Goal: Information Seeking & Learning: Learn about a topic

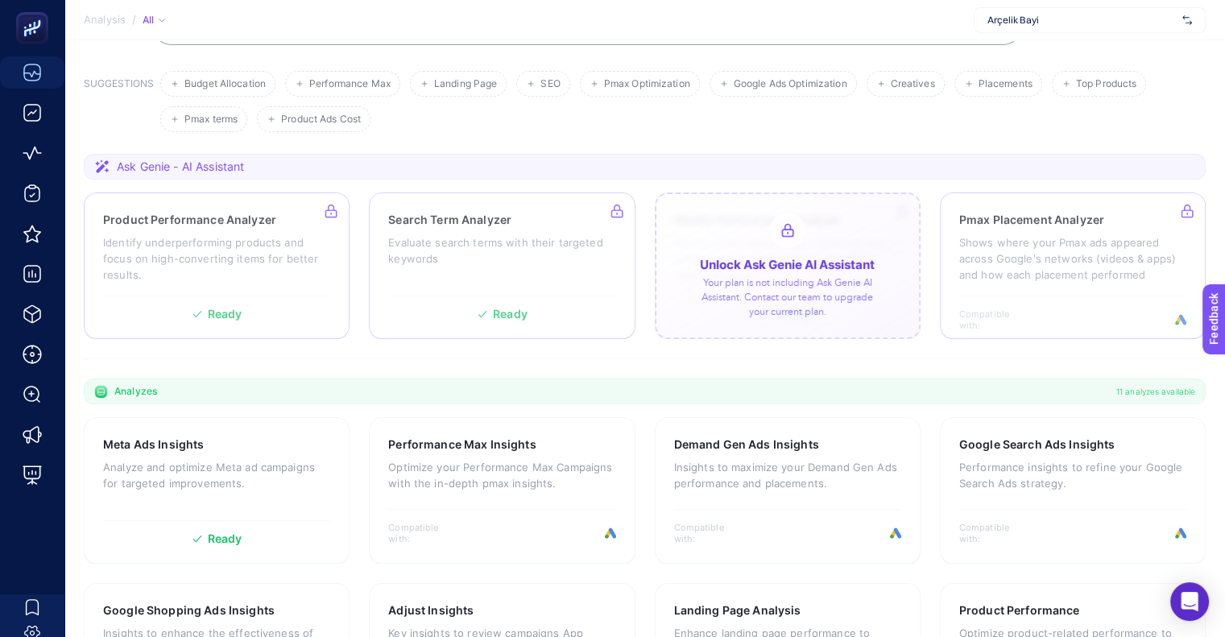
scroll to position [161, 0]
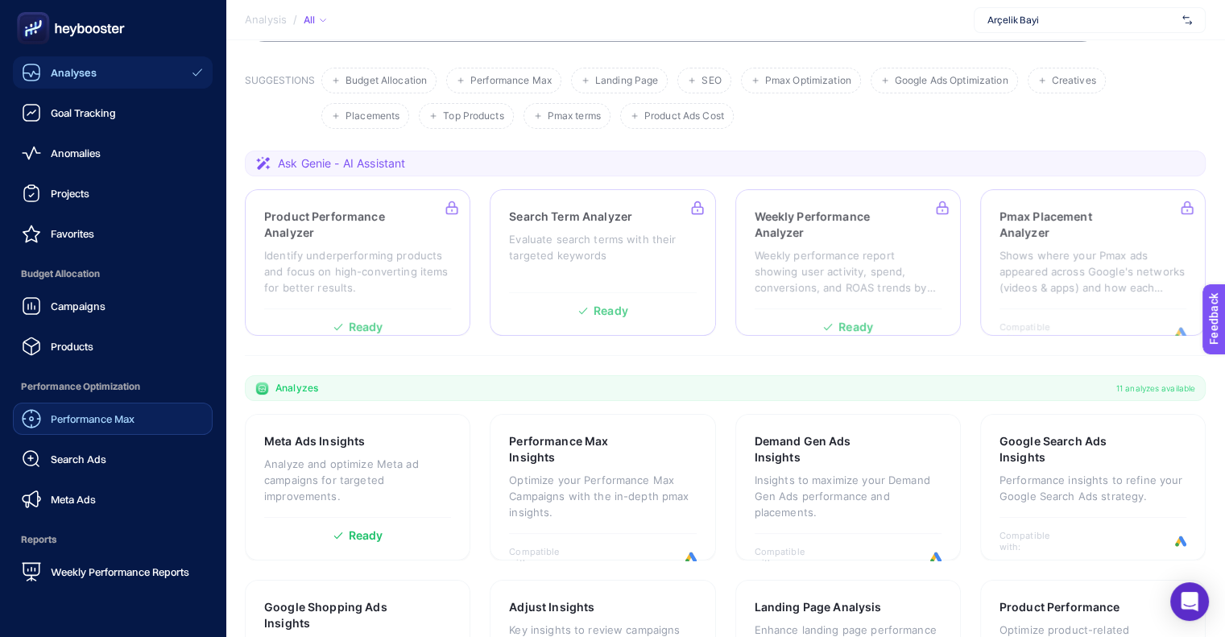
click at [57, 419] on span "Performance Max" at bounding box center [93, 418] width 84 height 13
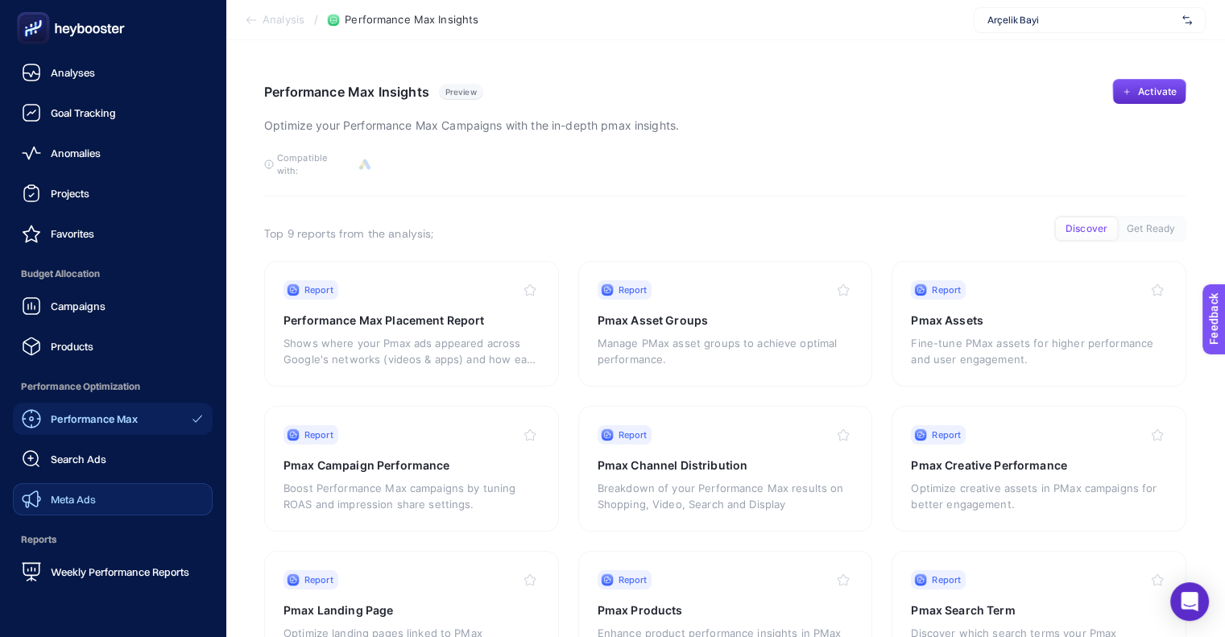
click at [48, 503] on div "Meta Ads" at bounding box center [59, 499] width 74 height 19
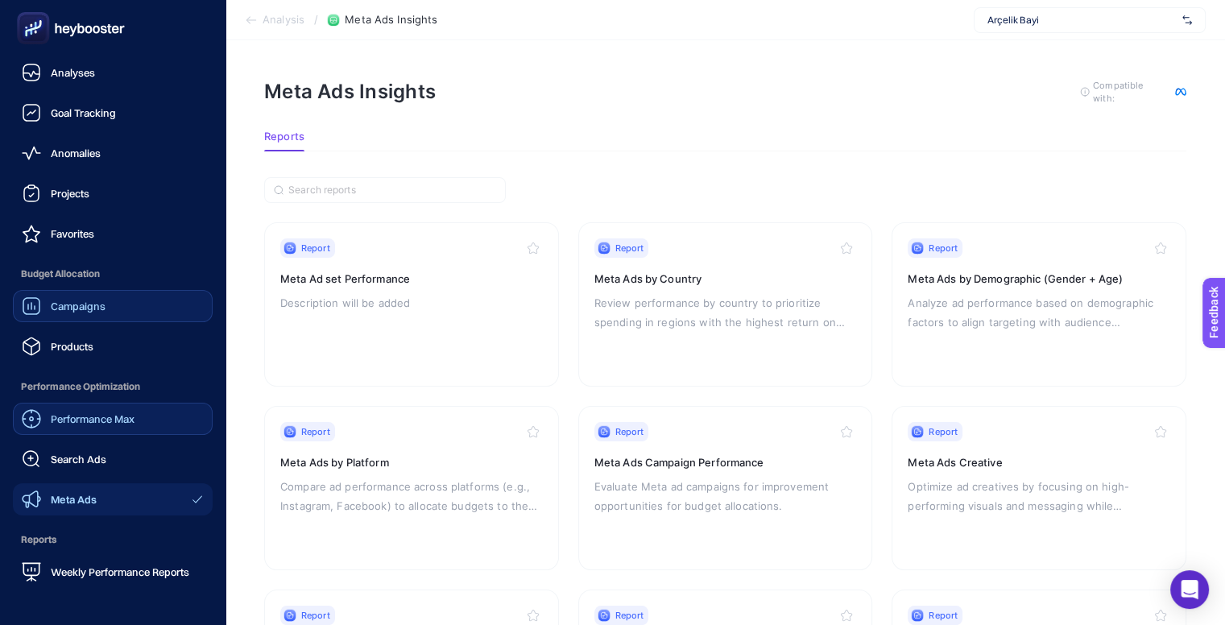
click at [57, 314] on div "Campaigns" at bounding box center [64, 305] width 84 height 19
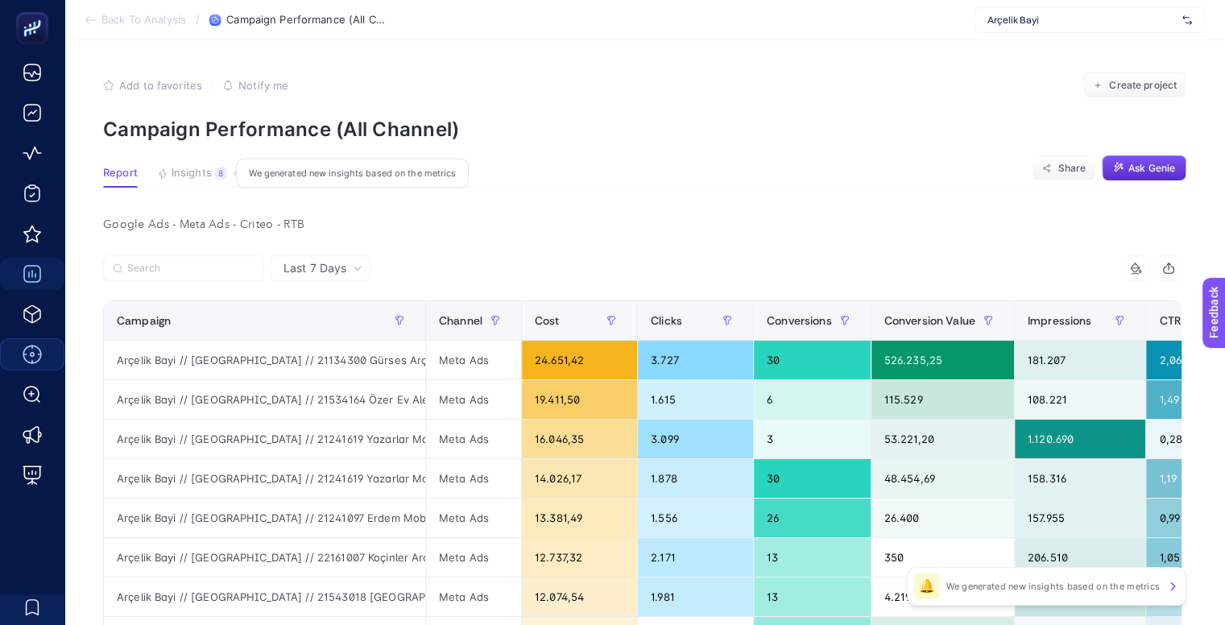
click at [189, 178] on span "Insights" at bounding box center [192, 173] width 40 height 13
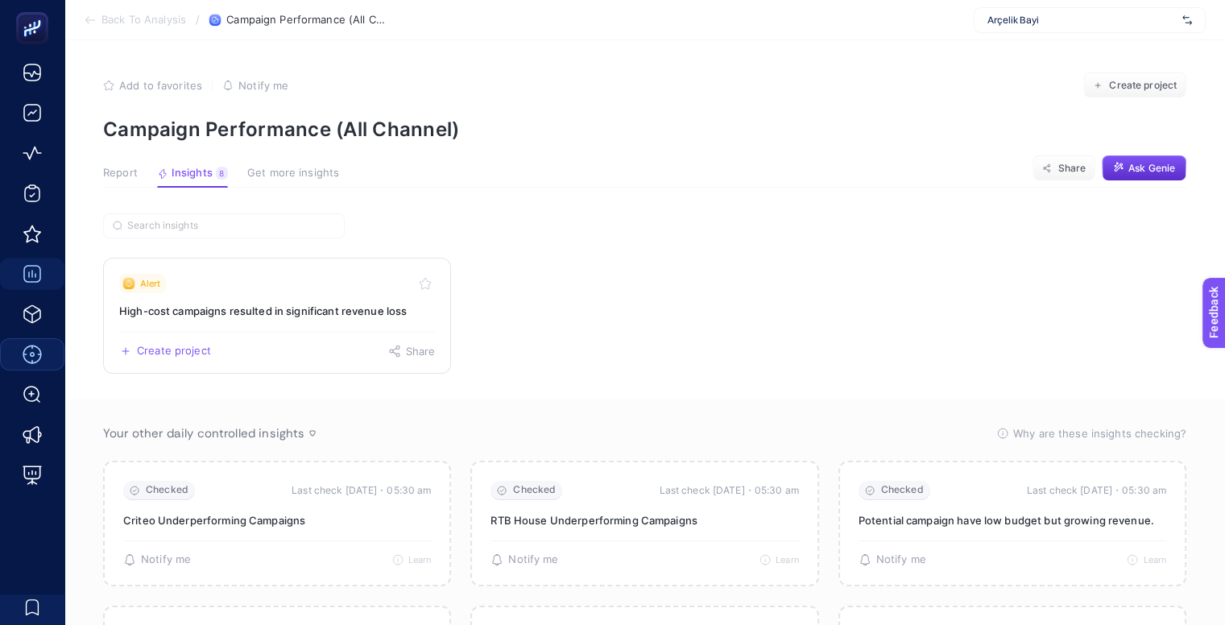
click at [261, 325] on link "Alert High-cost campaigns resulted in significant revenue loss Create project S…" at bounding box center [277, 316] width 348 height 116
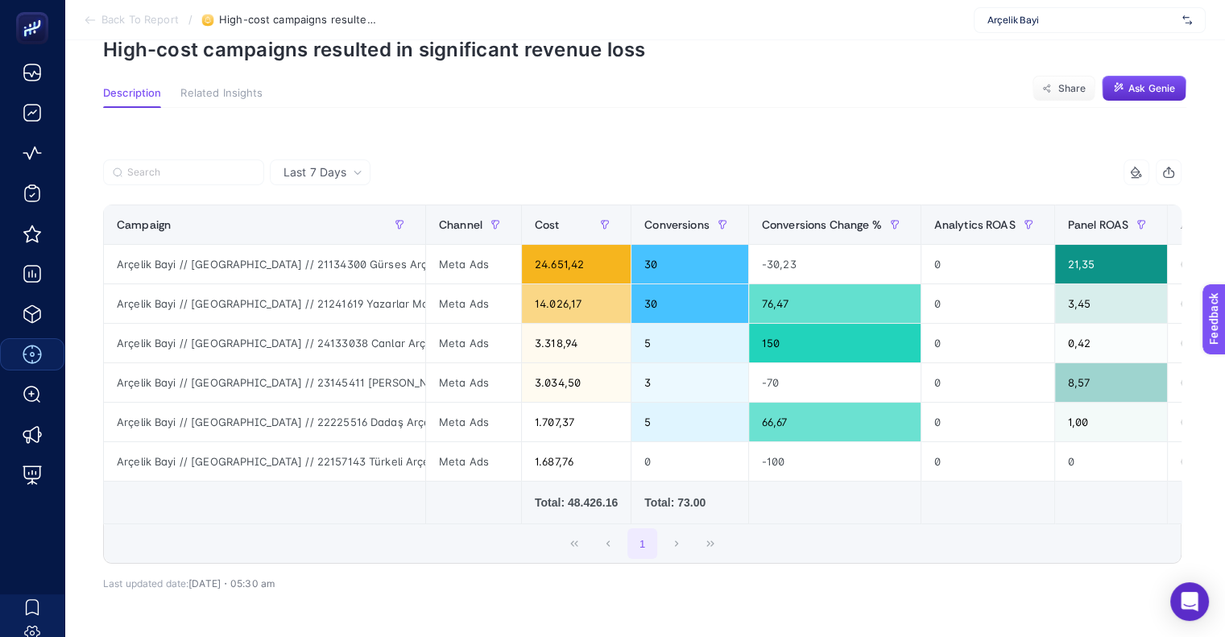
scroll to position [81, 0]
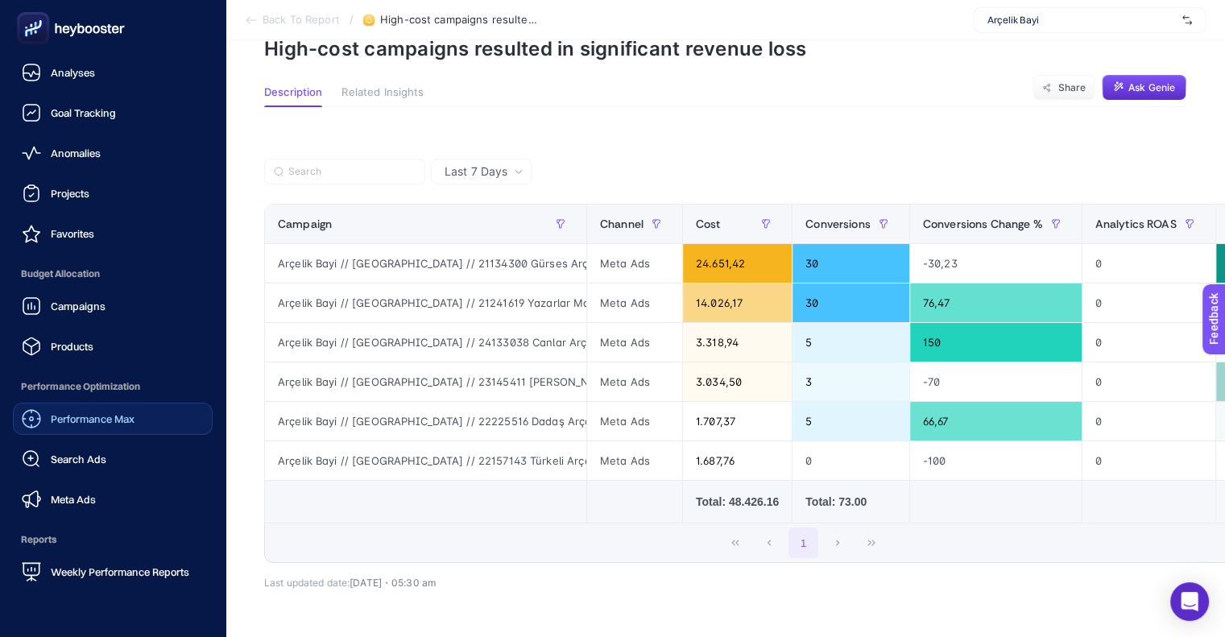
click at [56, 421] on span "Performance Max" at bounding box center [93, 418] width 84 height 13
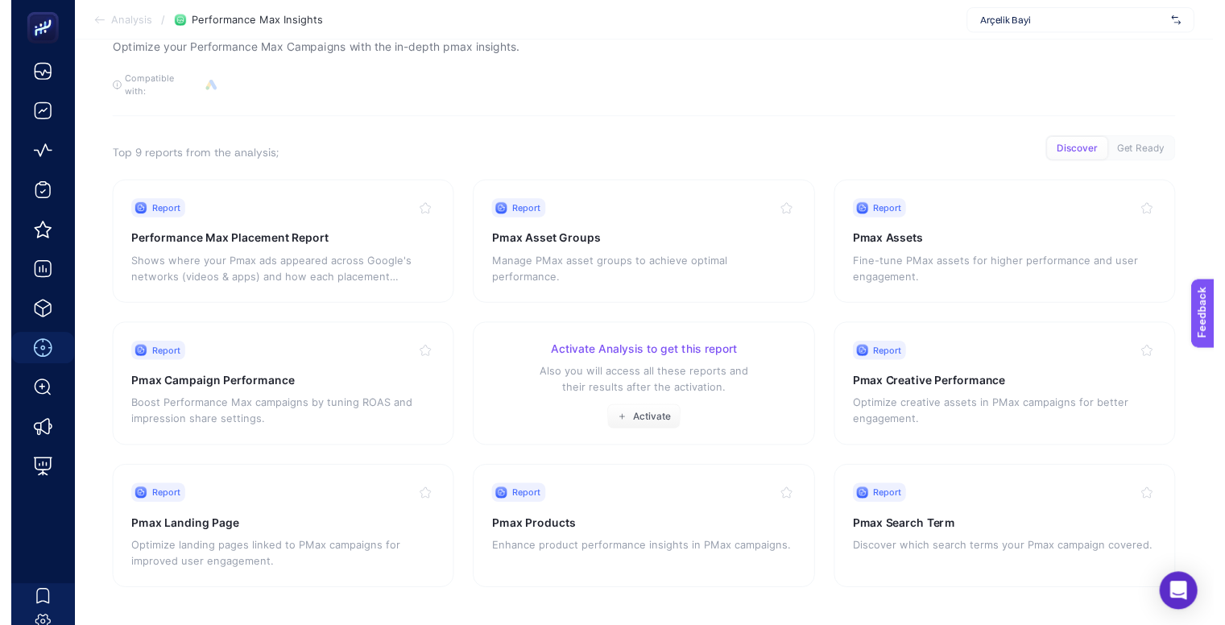
scroll to position [64, 0]
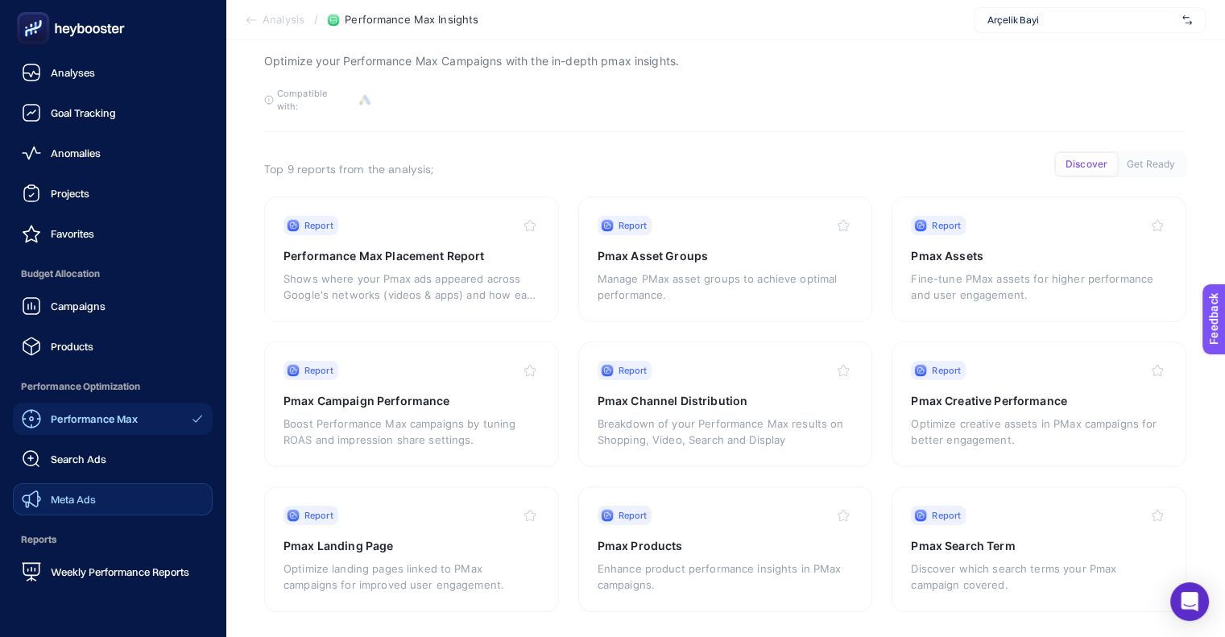
click at [58, 503] on span "Meta Ads" at bounding box center [73, 499] width 45 height 13
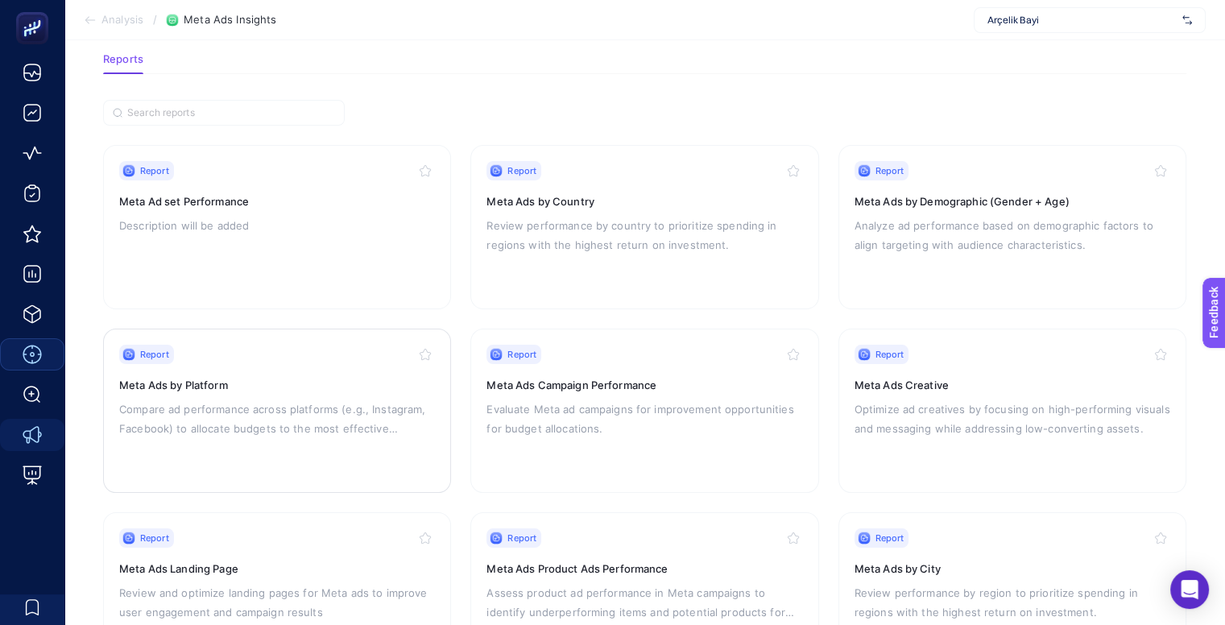
scroll to position [242, 0]
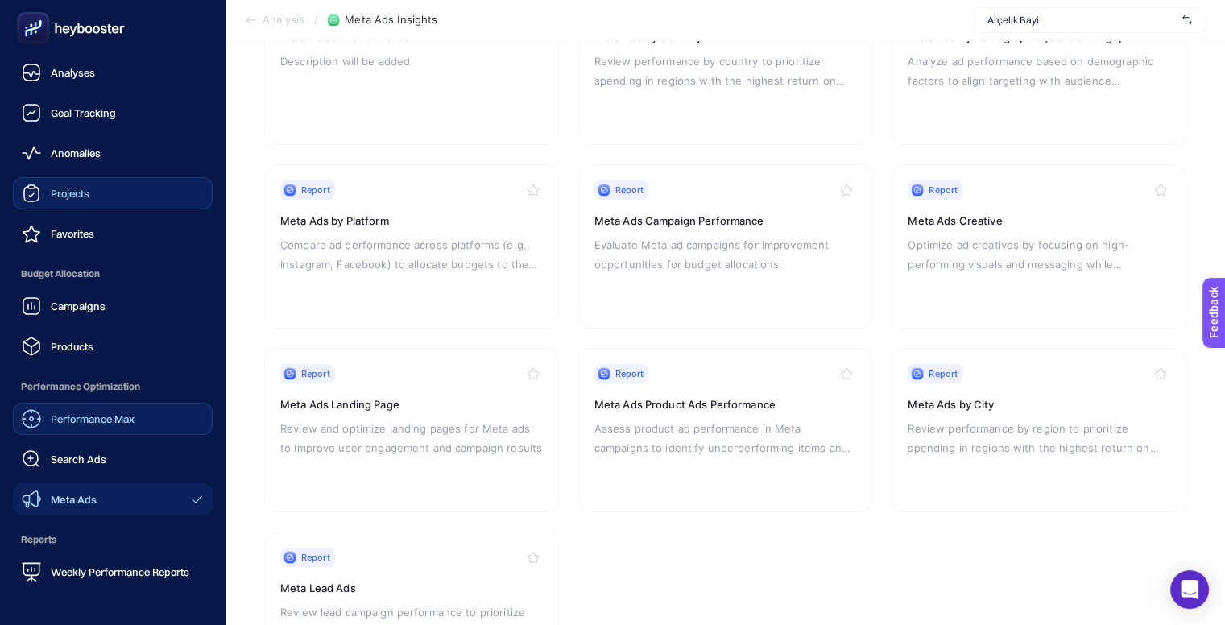
click at [52, 193] on span "Projects" at bounding box center [70, 193] width 39 height 13
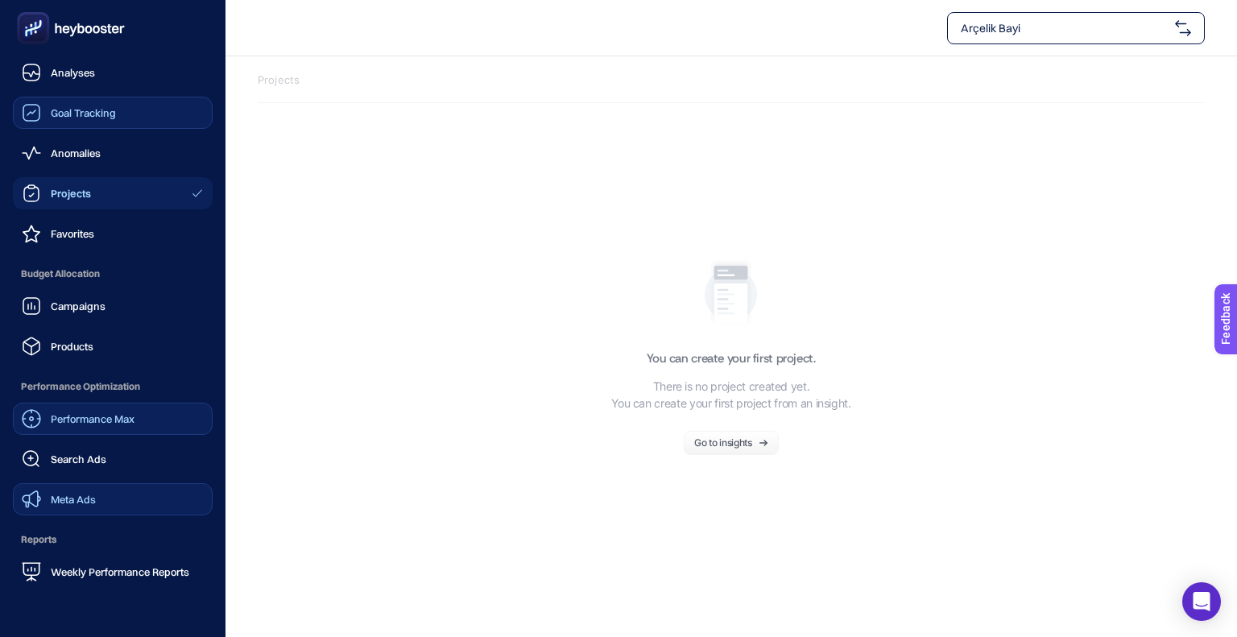
click at [70, 117] on span "Goal Tracking" at bounding box center [83, 112] width 65 height 13
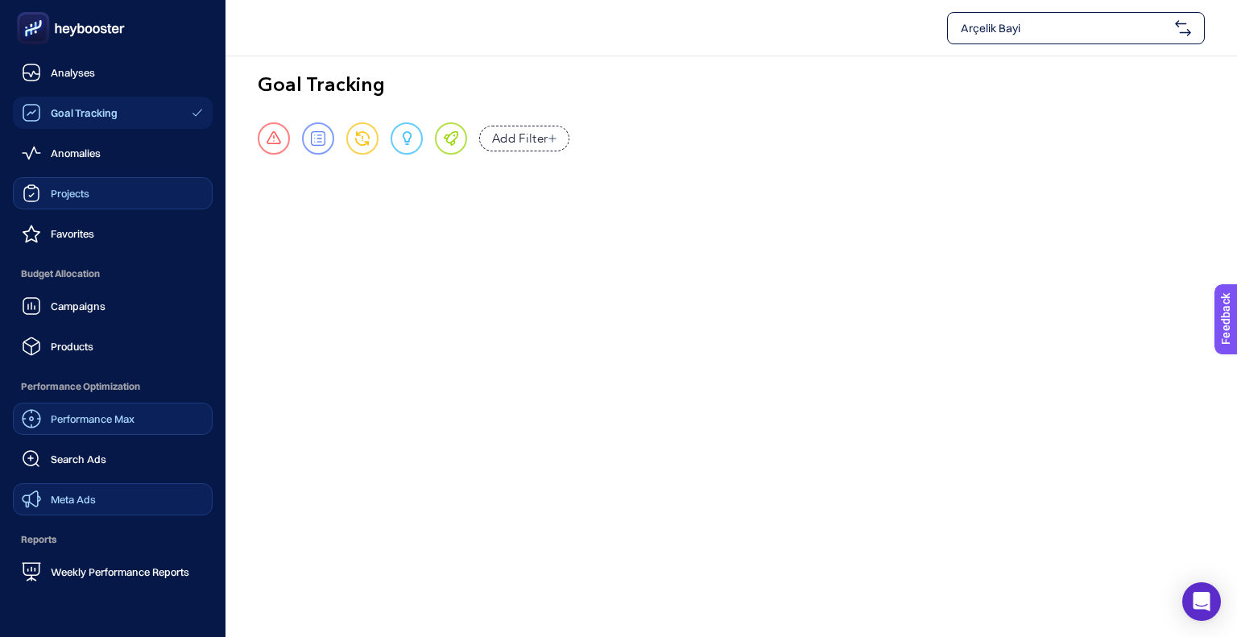
click at [66, 426] on div "Performance Max" at bounding box center [78, 418] width 113 height 19
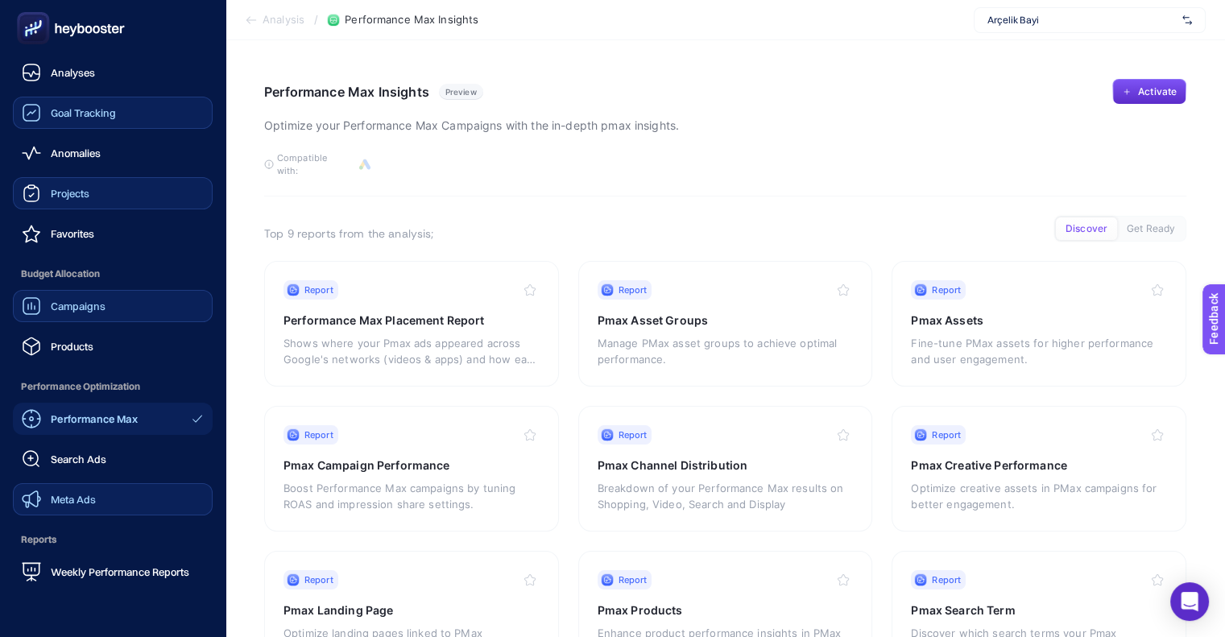
click at [67, 308] on span "Campaigns" at bounding box center [78, 306] width 55 height 13
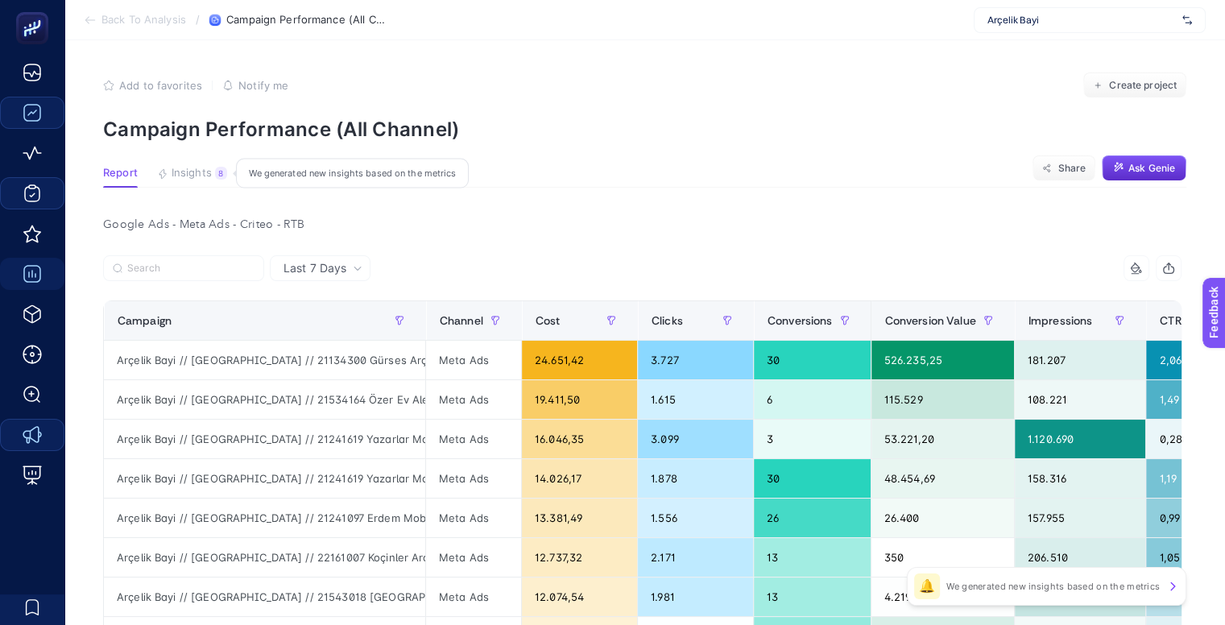
click at [213, 177] on button "Insights 8 We generated new insights based on the metrics" at bounding box center [192, 177] width 70 height 21
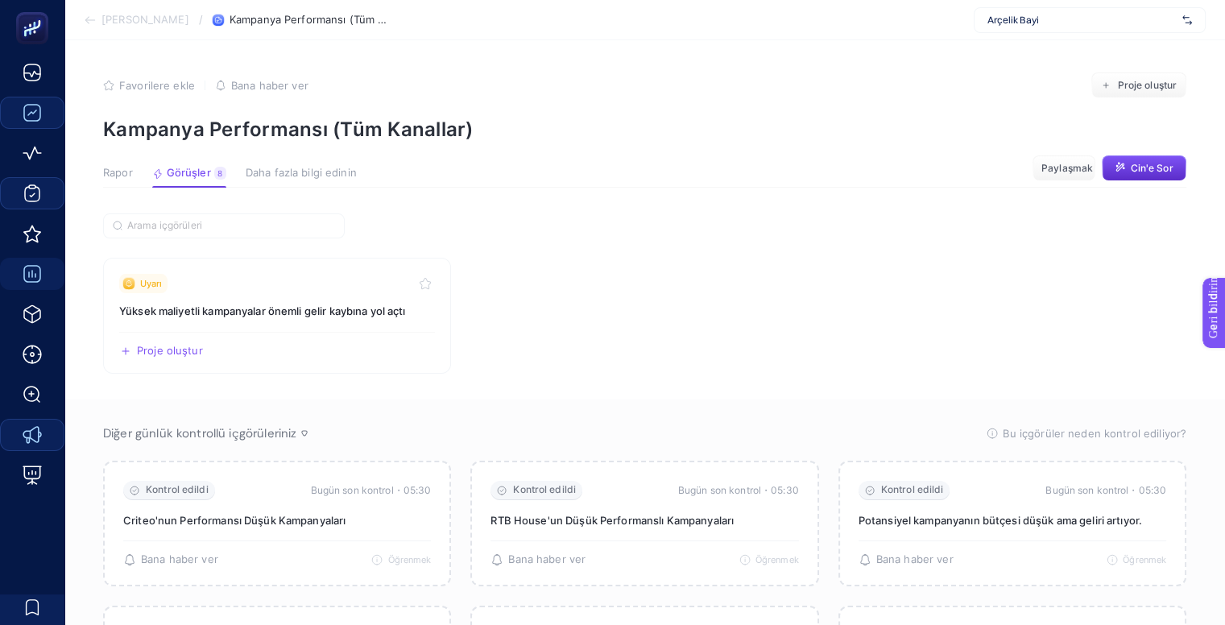
click at [734, 363] on section "Uyarı Yüksek maliyetli kampanyalar önemli gelir kaybına yol açtı Proje oluştur …" at bounding box center [645, 316] width 1084 height 116
click at [276, 287] on div "Uyarı" at bounding box center [277, 283] width 316 height 19
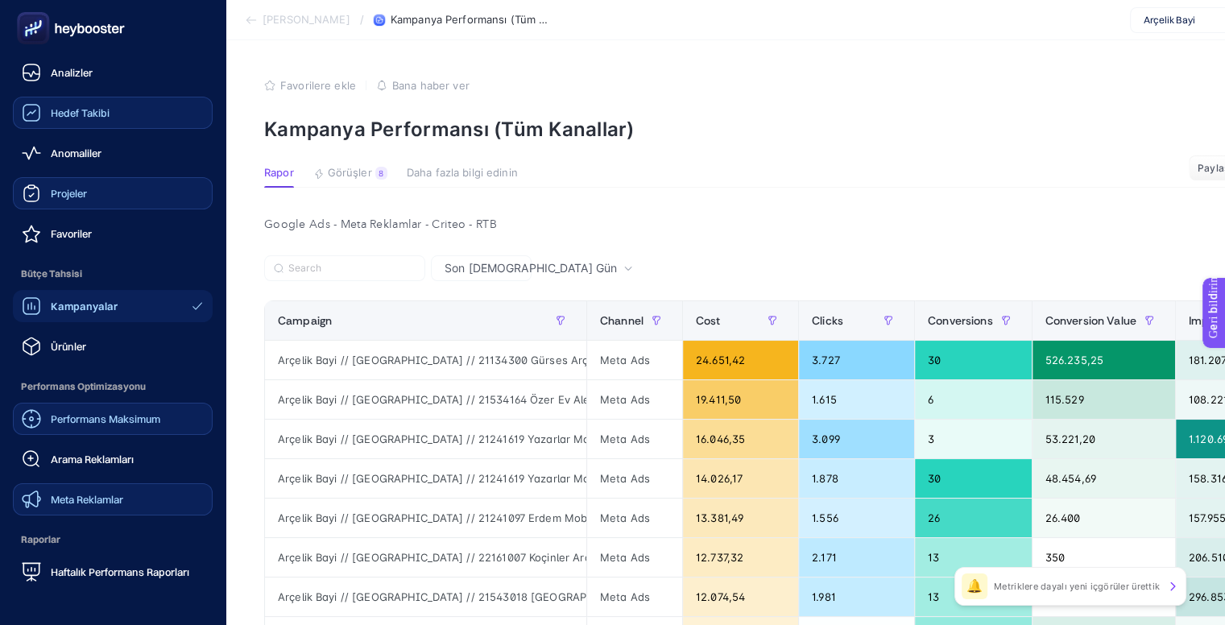
click at [80, 421] on font "Performans Maksimum" at bounding box center [106, 418] width 110 height 13
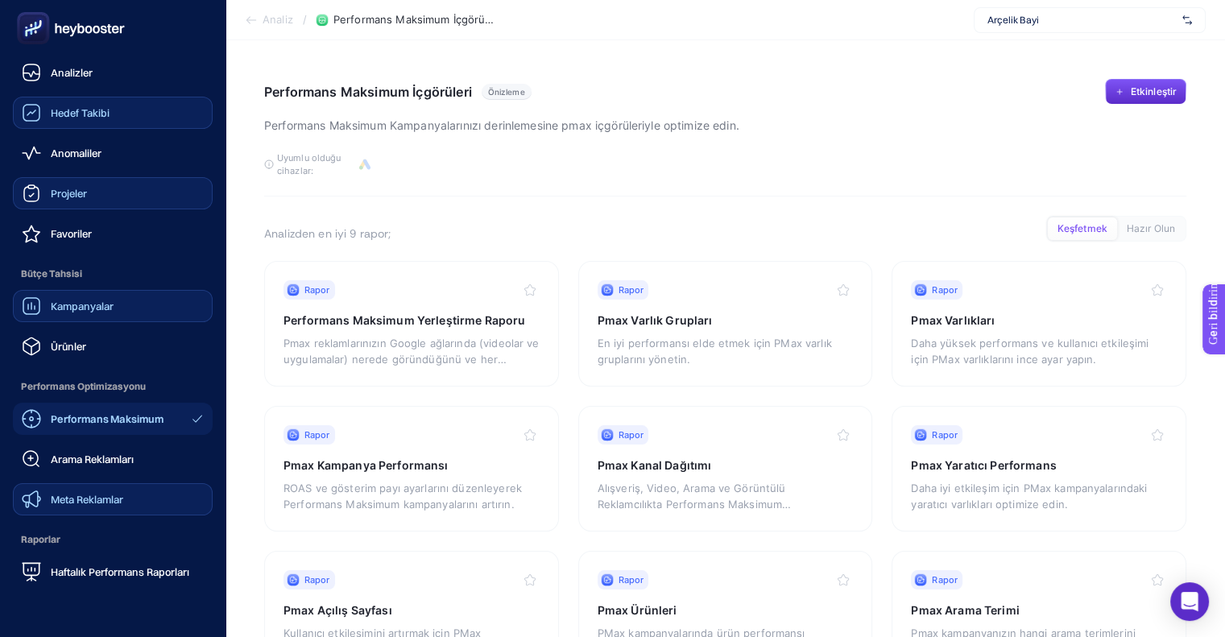
click at [64, 499] on font "Meta Reklamlar" at bounding box center [87, 499] width 73 height 13
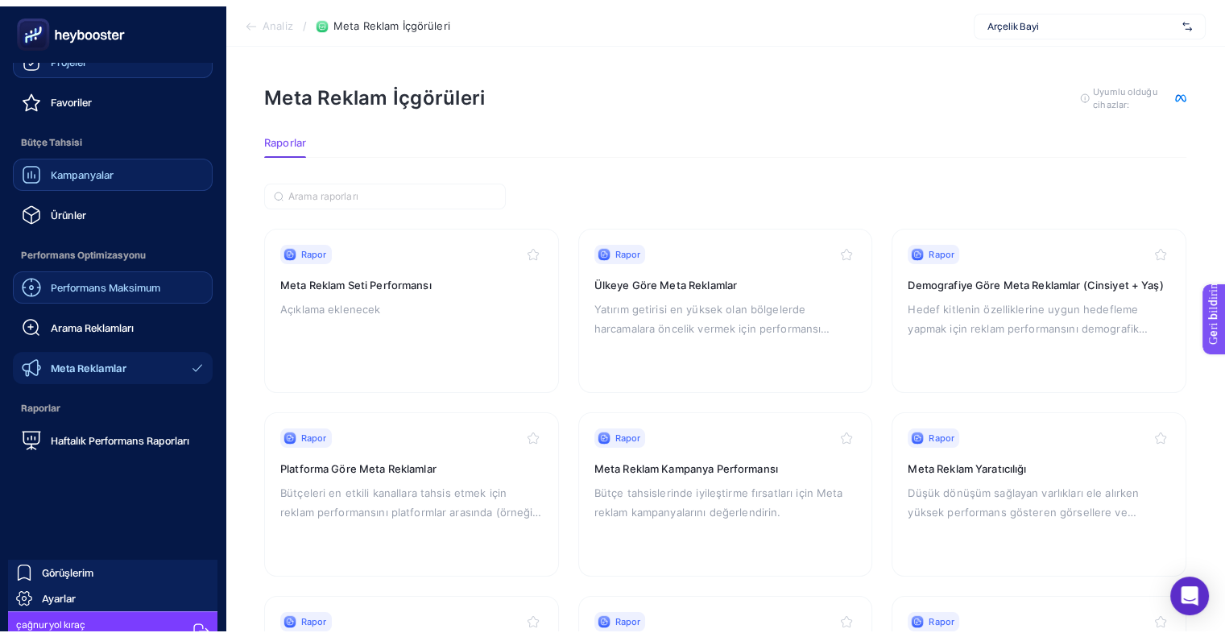
scroll to position [155, 0]
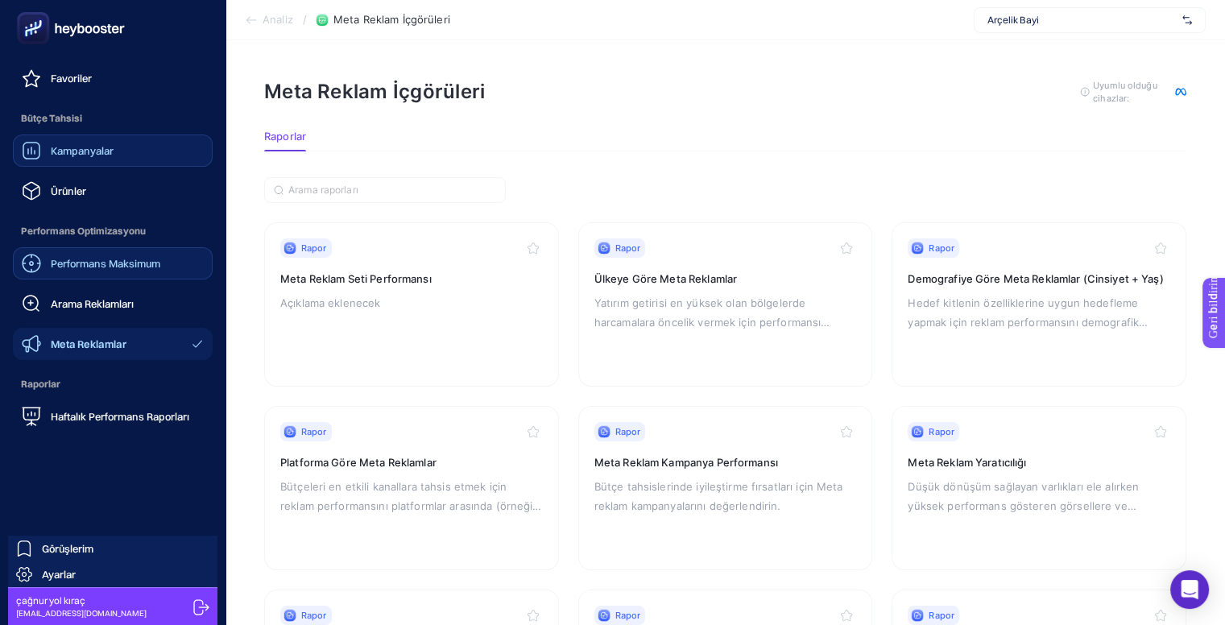
click at [64, 433] on nav "Analizler Hedef Takibi Anomaliler Projeler Favoriler Bütçe Tahsisi Kampanyalar …" at bounding box center [112, 340] width 209 height 569
click at [63, 421] on div "Haftalık Performans Raporları" at bounding box center [106, 416] width 168 height 19
